Goal: Transaction & Acquisition: Purchase product/service

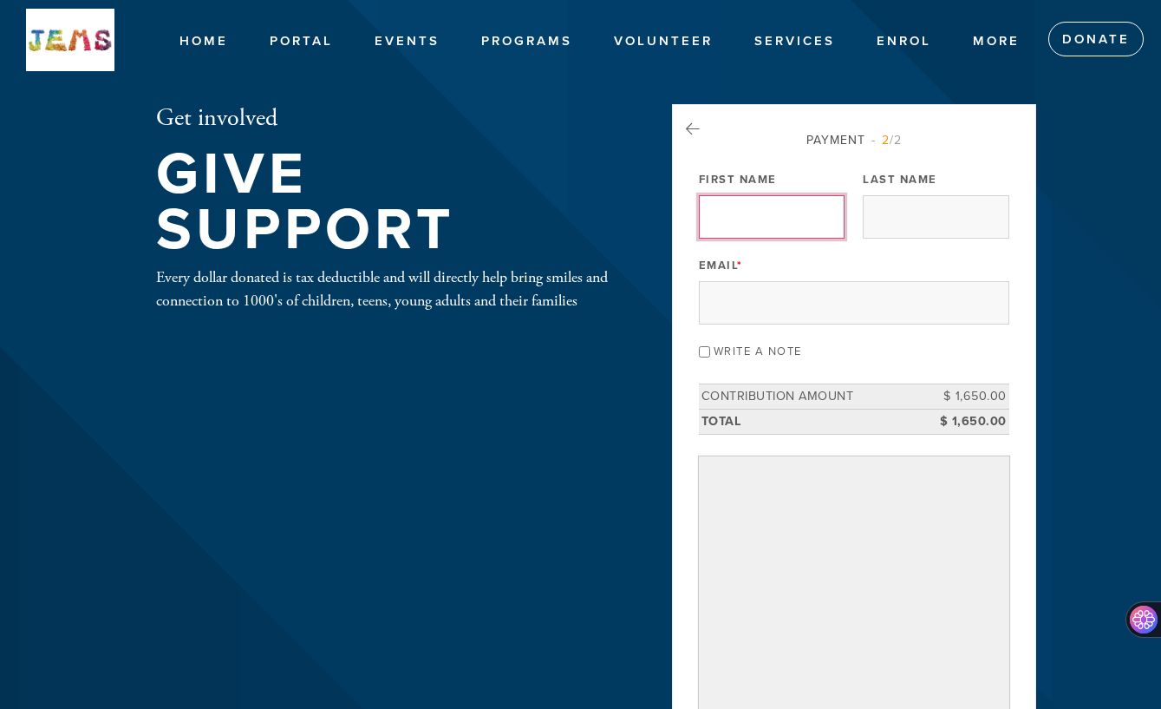
click at [776, 214] on input "First Name" at bounding box center [772, 216] width 146 height 43
type input "Benjamin"
type input "Wright"
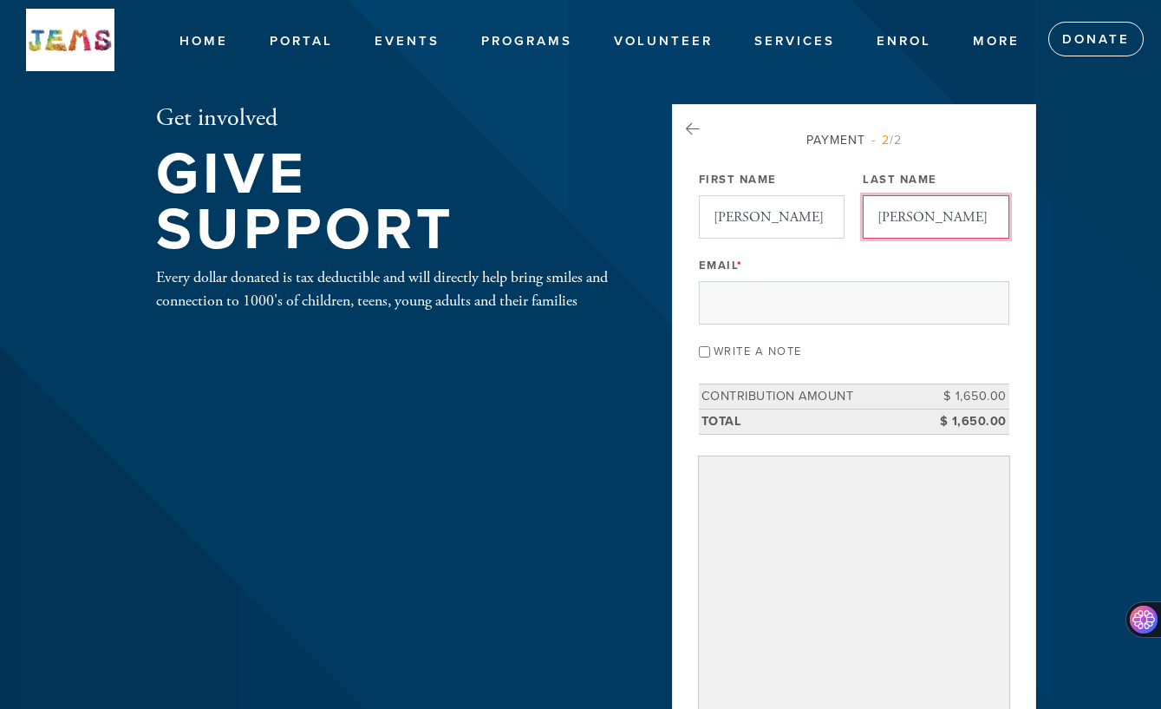
type input "ben@enableus.com.au"
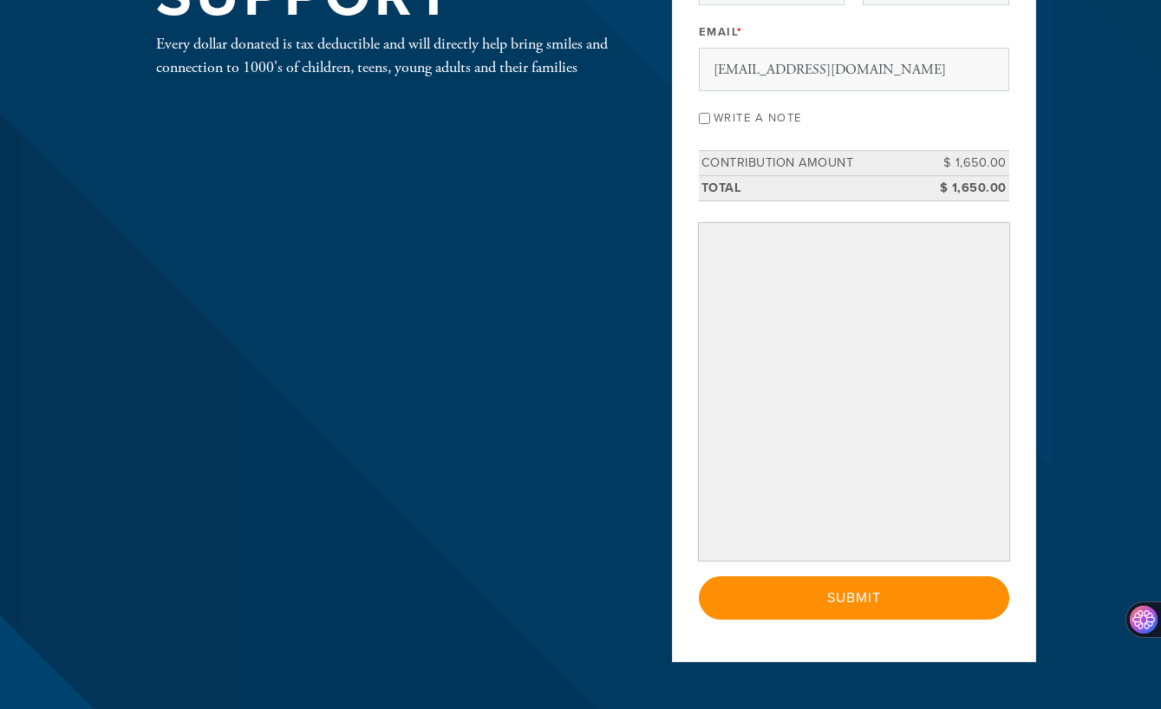
scroll to position [244, 0]
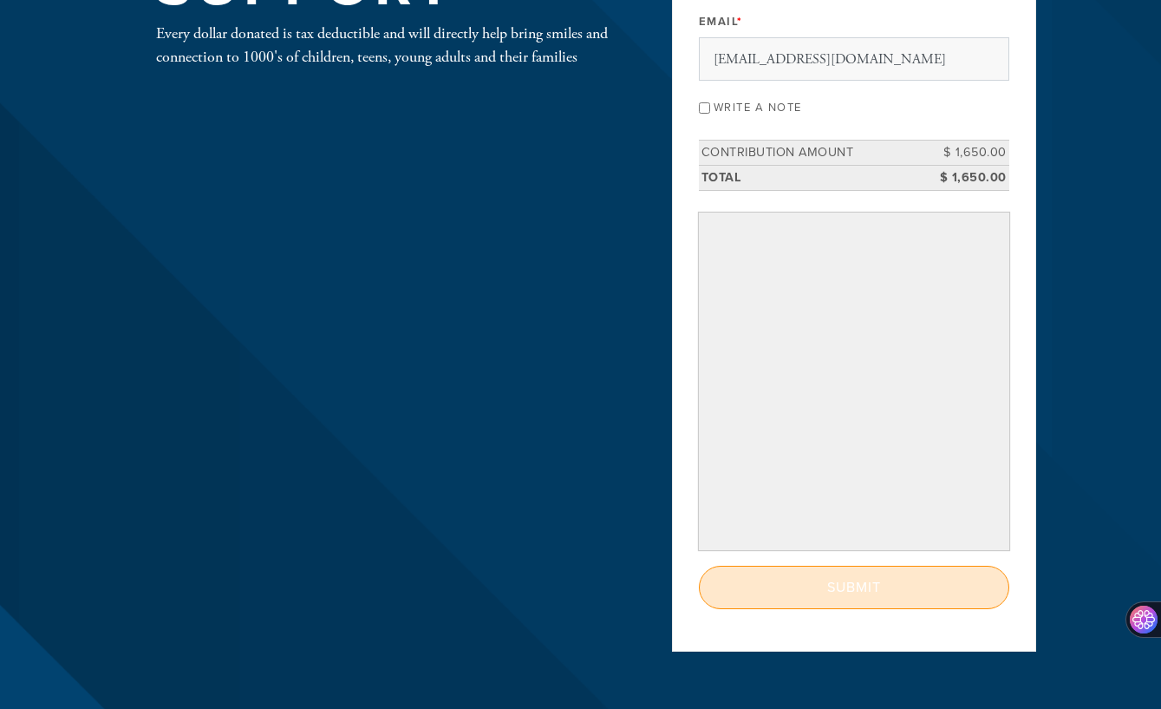
click at [828, 596] on input "Submit" at bounding box center [854, 587] width 311 height 43
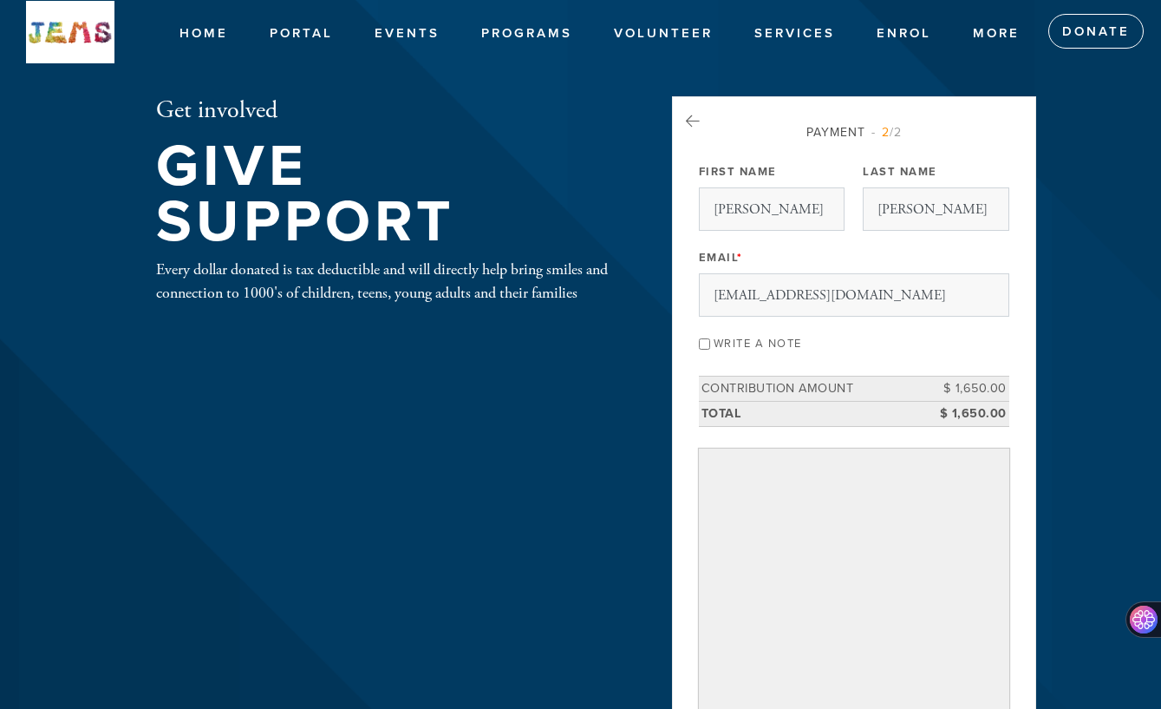
scroll to position [0, 0]
